Goal: Find specific page/section: Find specific page/section

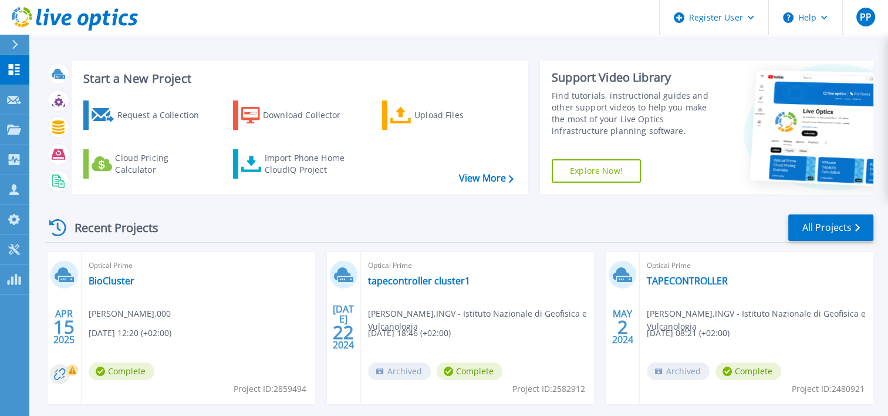
scroll to position [176, 0]
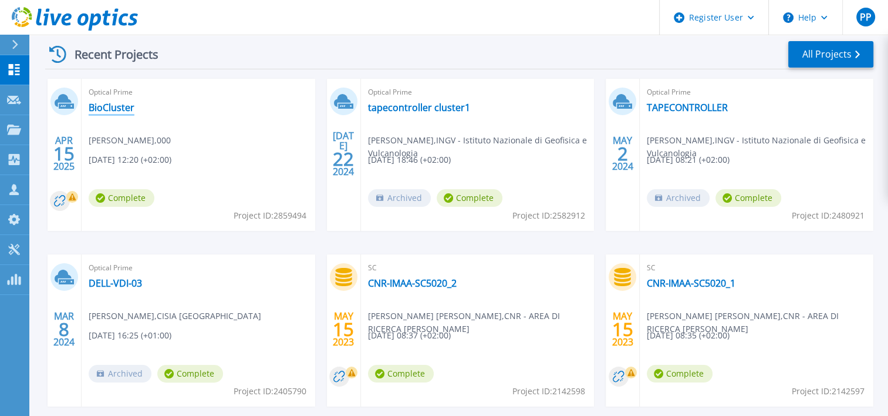
click at [112, 106] on link "BioCluster" at bounding box center [112, 108] width 46 height 12
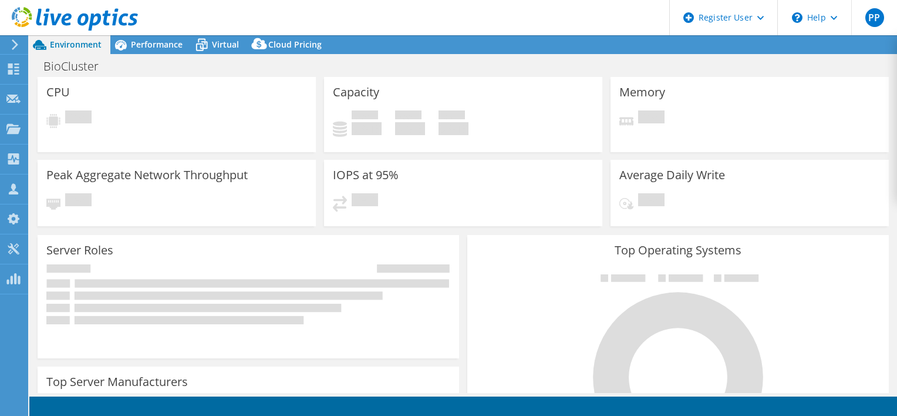
select select "EULondon"
select select "USD"
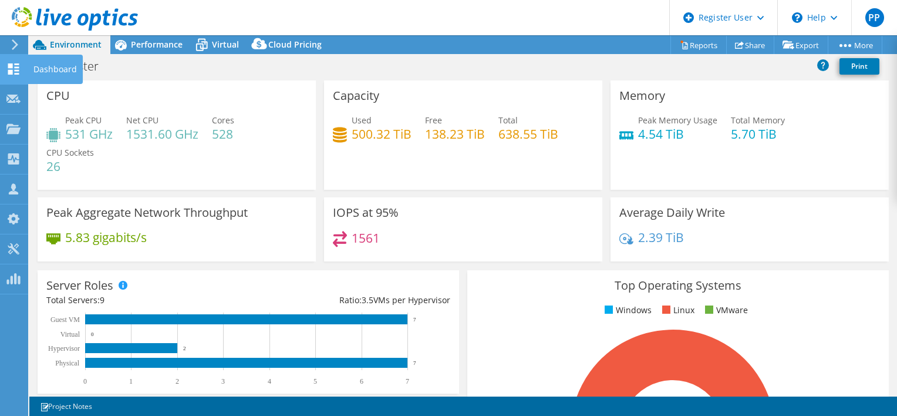
click at [14, 71] on icon at bounding box center [13, 68] width 14 height 11
